Goal: Transaction & Acquisition: Purchase product/service

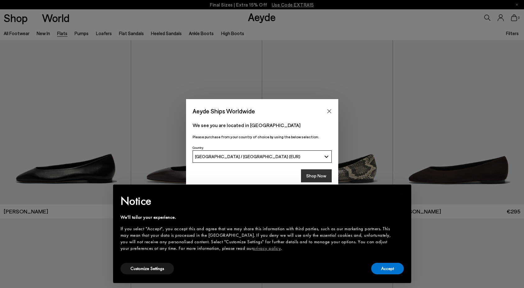
click at [313, 177] on button "Shop Now" at bounding box center [316, 175] width 31 height 13
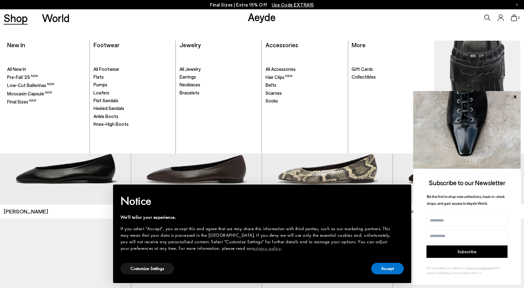
click at [13, 17] on link "Shop" at bounding box center [16, 17] width 24 height 11
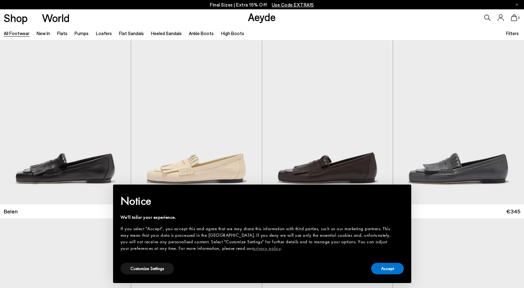
click at [512, 37] on span "Filters" at bounding box center [512, 33] width 13 height 7
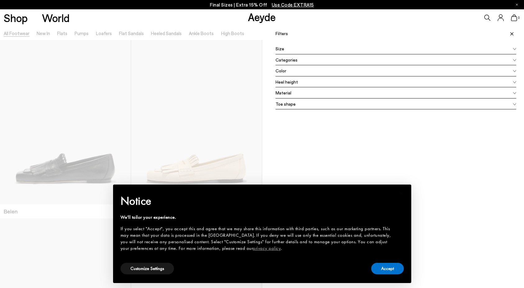
click at [512, 37] on span at bounding box center [511, 34] width 11 height 14
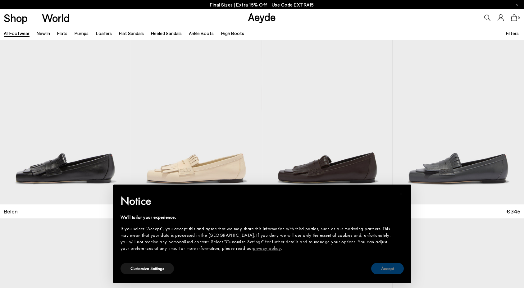
click at [391, 268] on button "Accept" at bounding box center [387, 268] width 33 height 11
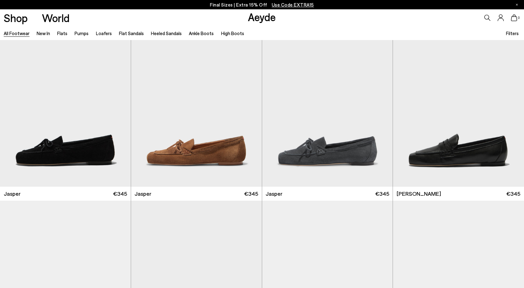
scroll to position [222, 0]
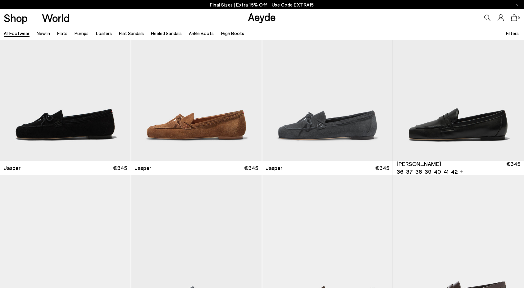
scroll to position [443, 0]
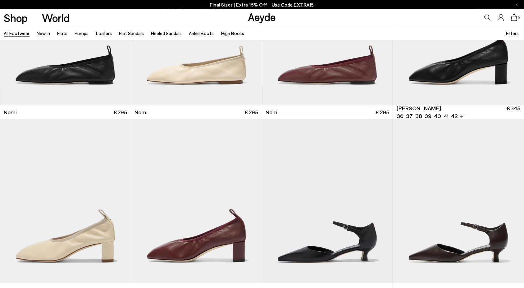
scroll to position [1742, 0]
